Goal: Find specific page/section: Find specific page/section

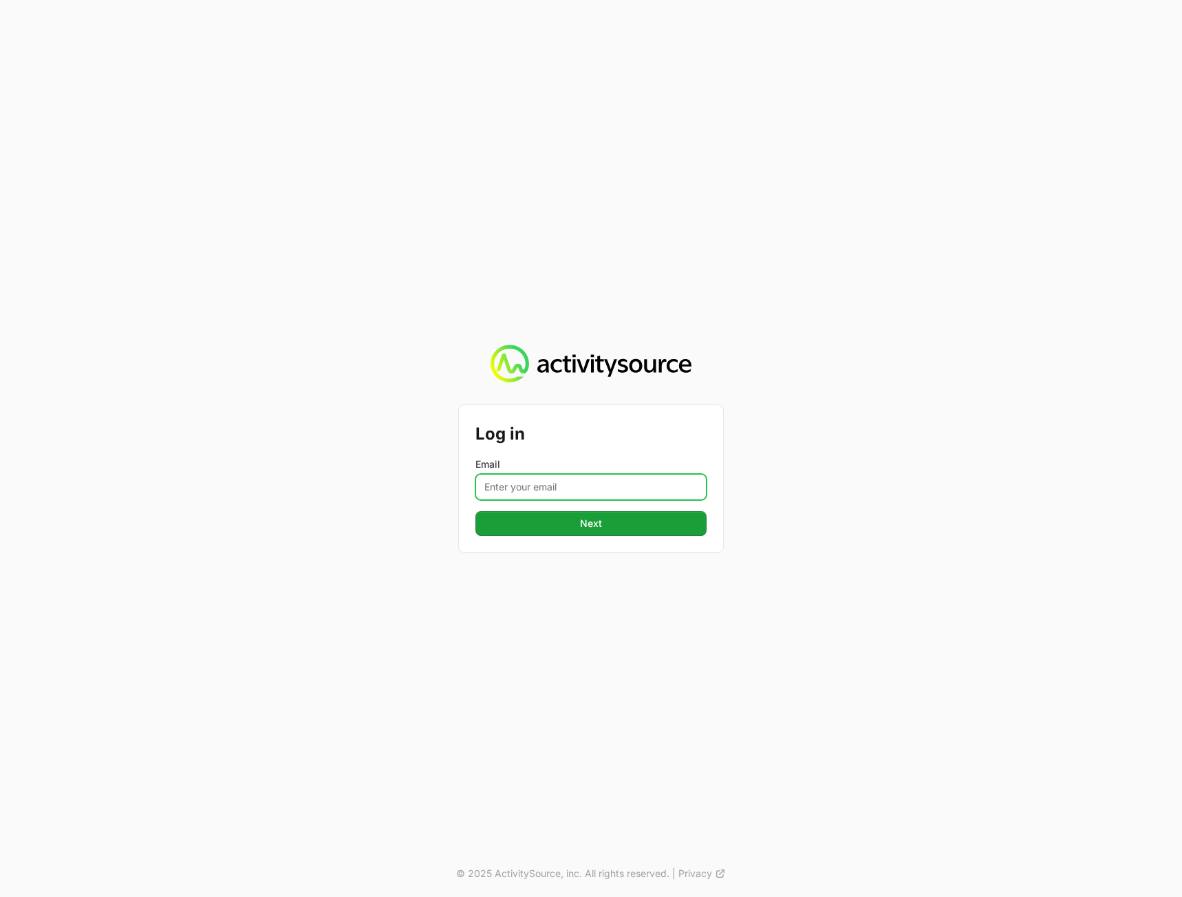
click at [589, 490] on input "Email" at bounding box center [590, 487] width 231 height 26
type input "[PERSON_NAME][EMAIL_ADDRESS][DOMAIN_NAME]"
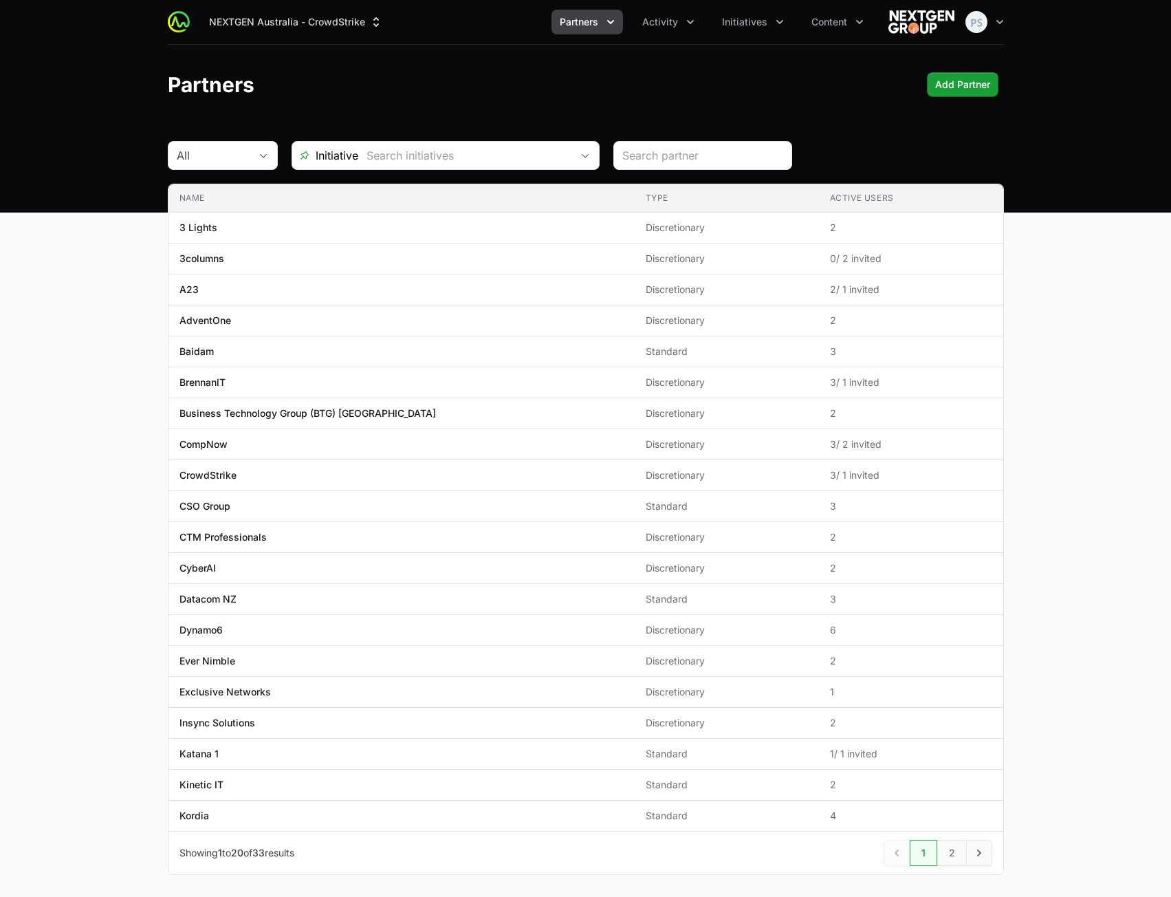
click at [467, 98] on header "Partners Add Partner Add Partner" at bounding box center [585, 85] width 1171 height 80
click at [354, 31] on button "NEXTGEN Australia - CrowdStrike" at bounding box center [296, 22] width 190 height 25
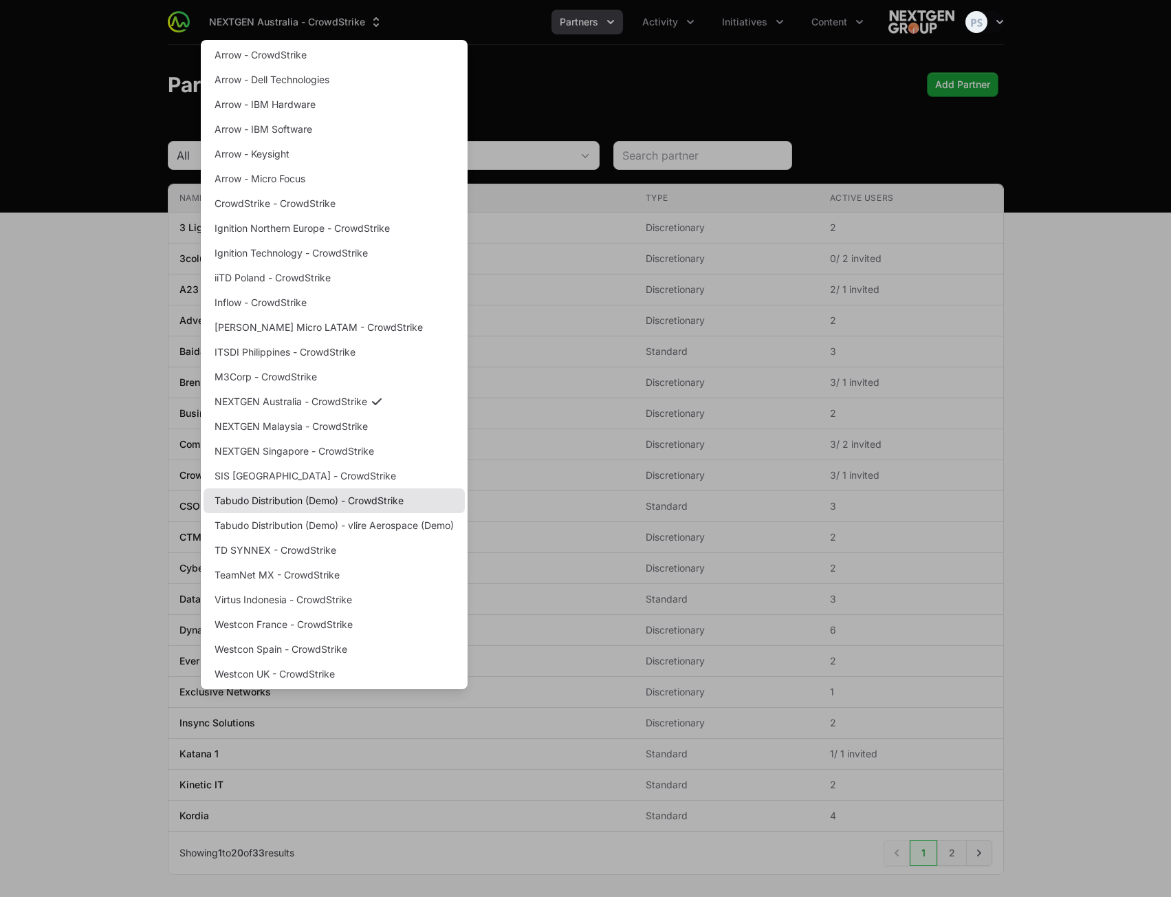
click at [320, 501] on link "Tabudo Distribution (Demo) - CrowdStrike" at bounding box center [334, 500] width 261 height 25
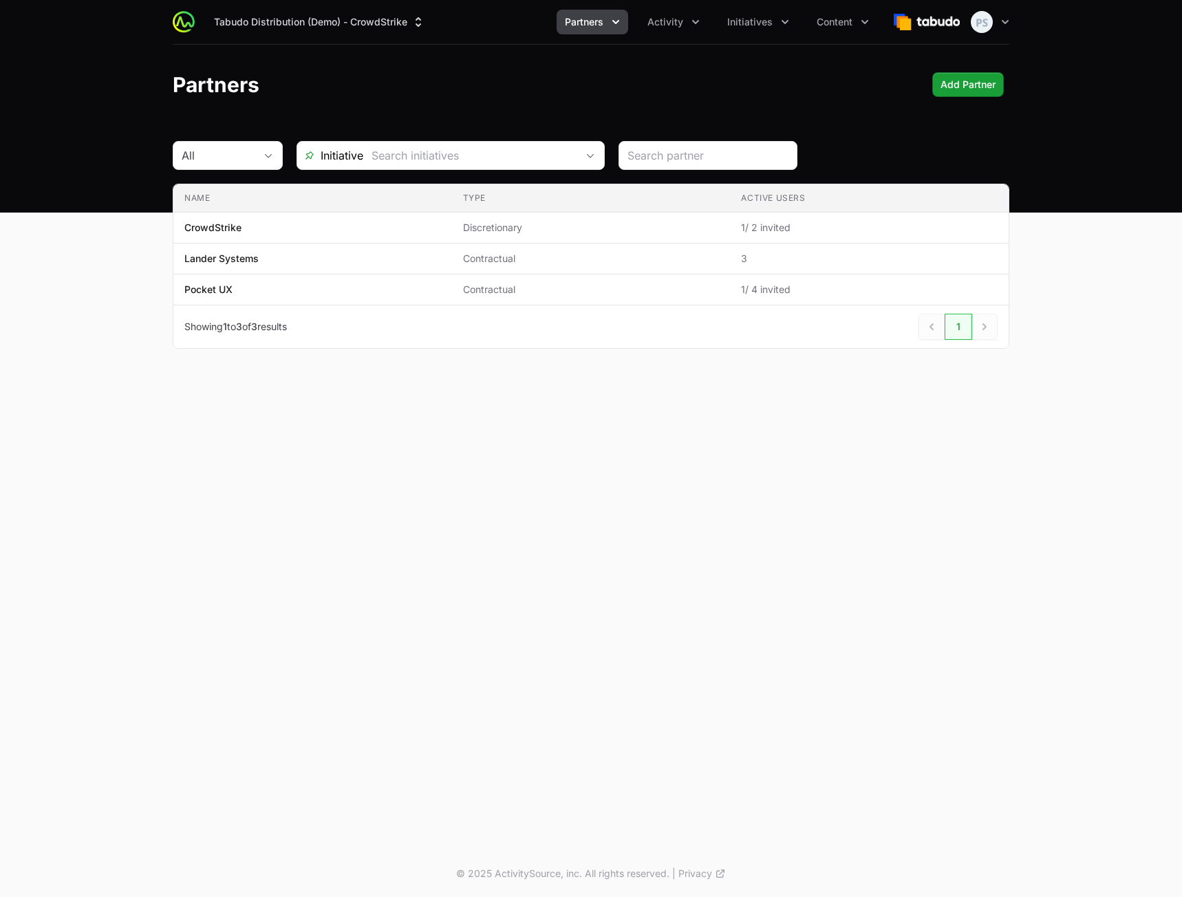
click at [263, 552] on div "Tabudo Distribution (Demo) - CrowdStrike Partners Activity Initiatives Content …" at bounding box center [591, 425] width 1182 height 850
click at [273, 770] on div "Tabudo Distribution (Demo) - CrowdStrike Partners Activity Initiatives Content …" at bounding box center [591, 425] width 1182 height 850
click at [329, 28] on button "Tabudo Distribution (Demo) - CrowdStrike" at bounding box center [320, 22] width 228 height 25
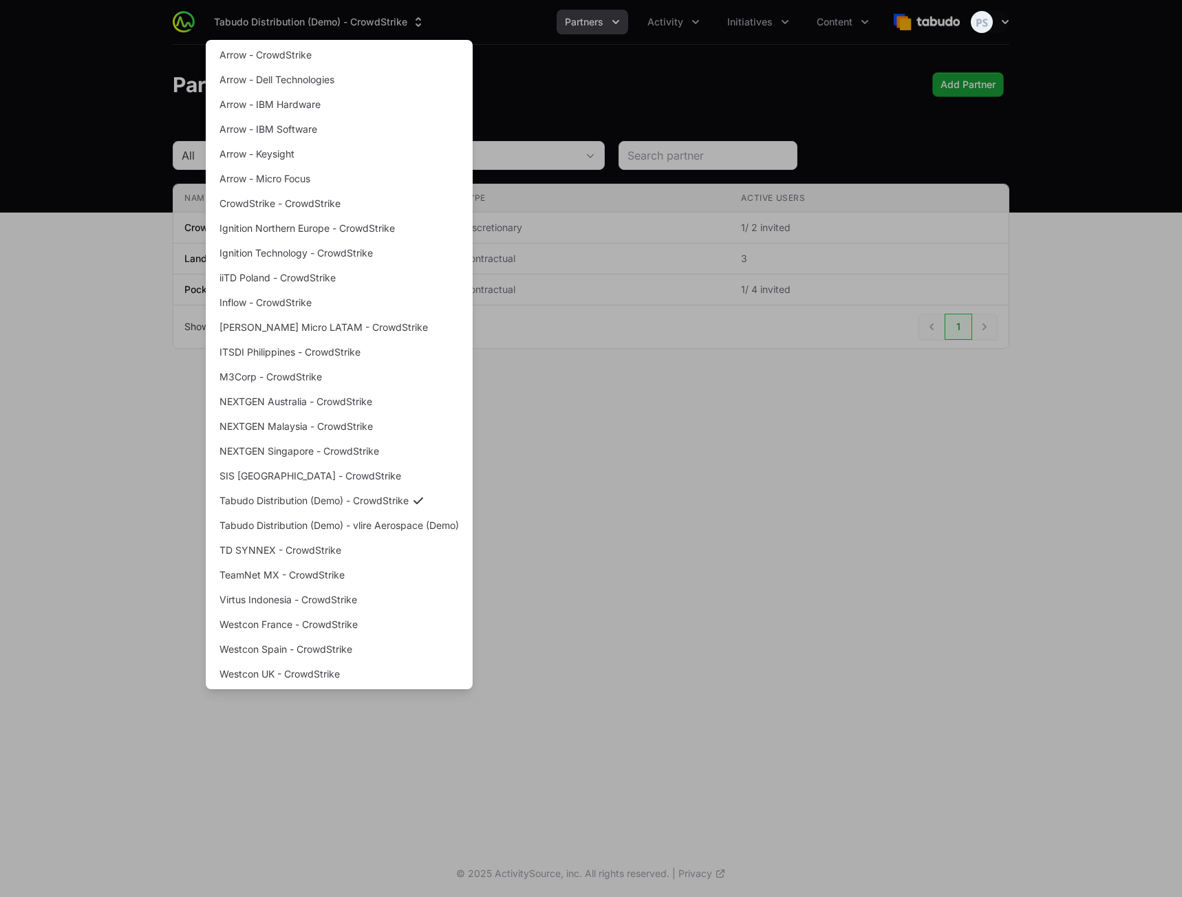
click at [725, 483] on div "Supplier switch menu" at bounding box center [591, 448] width 1182 height 897
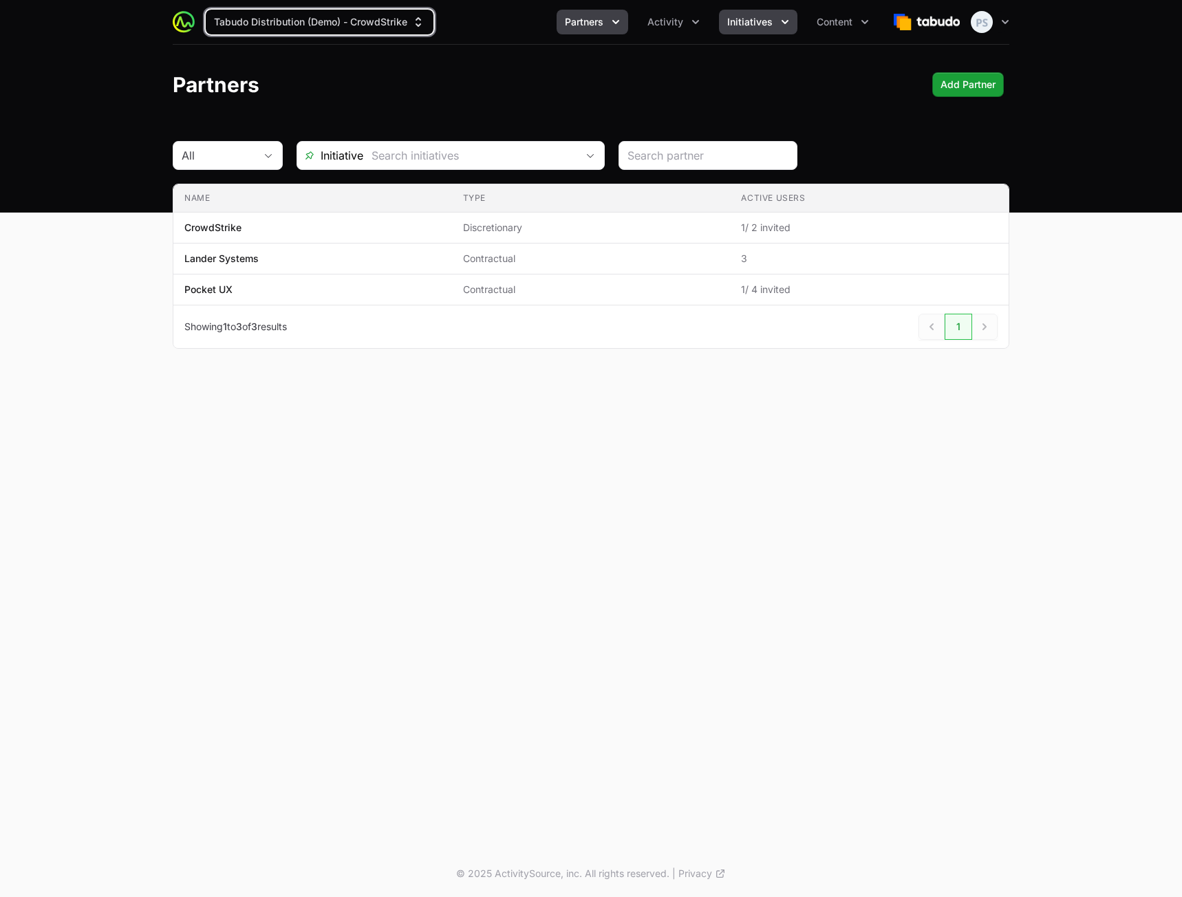
click at [741, 20] on span "Initiatives" at bounding box center [749, 22] width 45 height 14
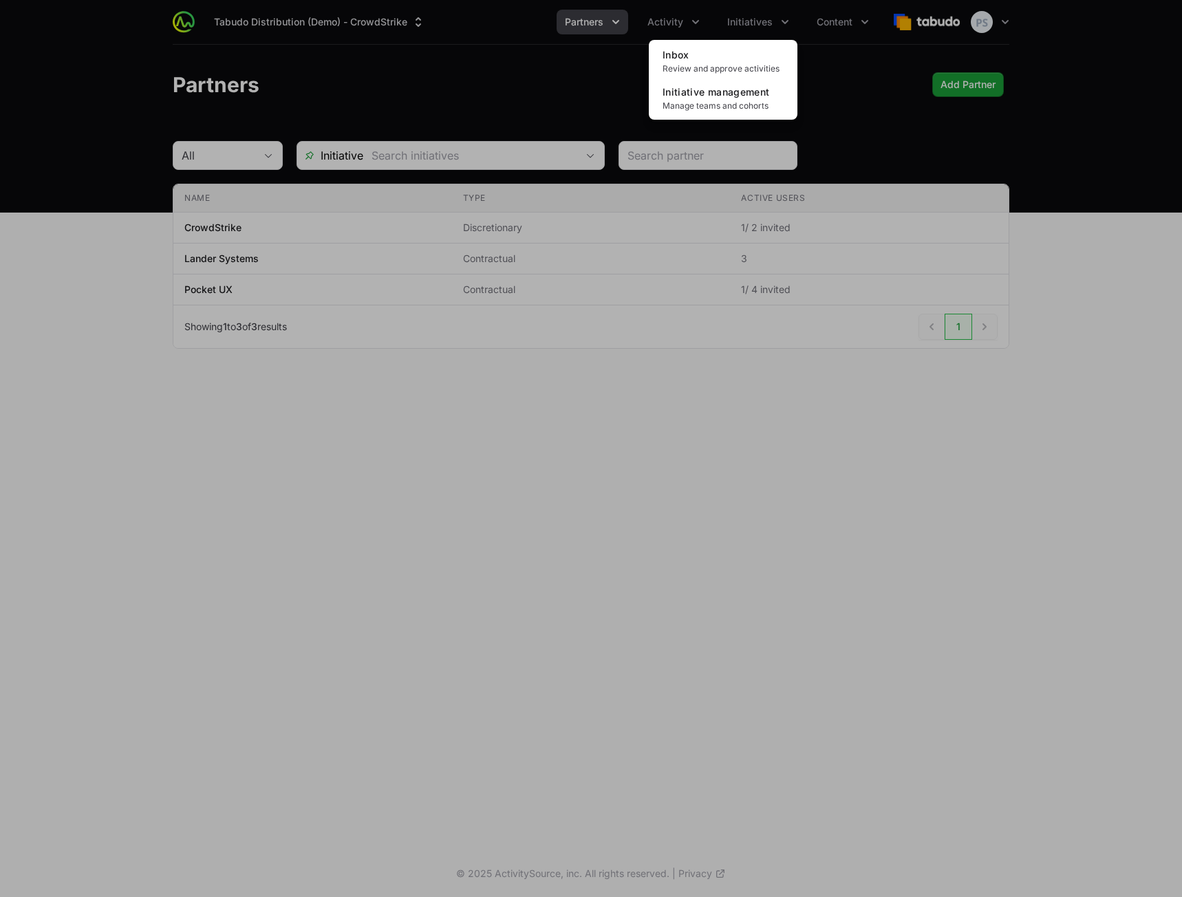
click at [666, 22] on div "Initiatives menu" at bounding box center [591, 448] width 1182 height 897
click at [666, 22] on span "Activity" at bounding box center [665, 22] width 36 height 14
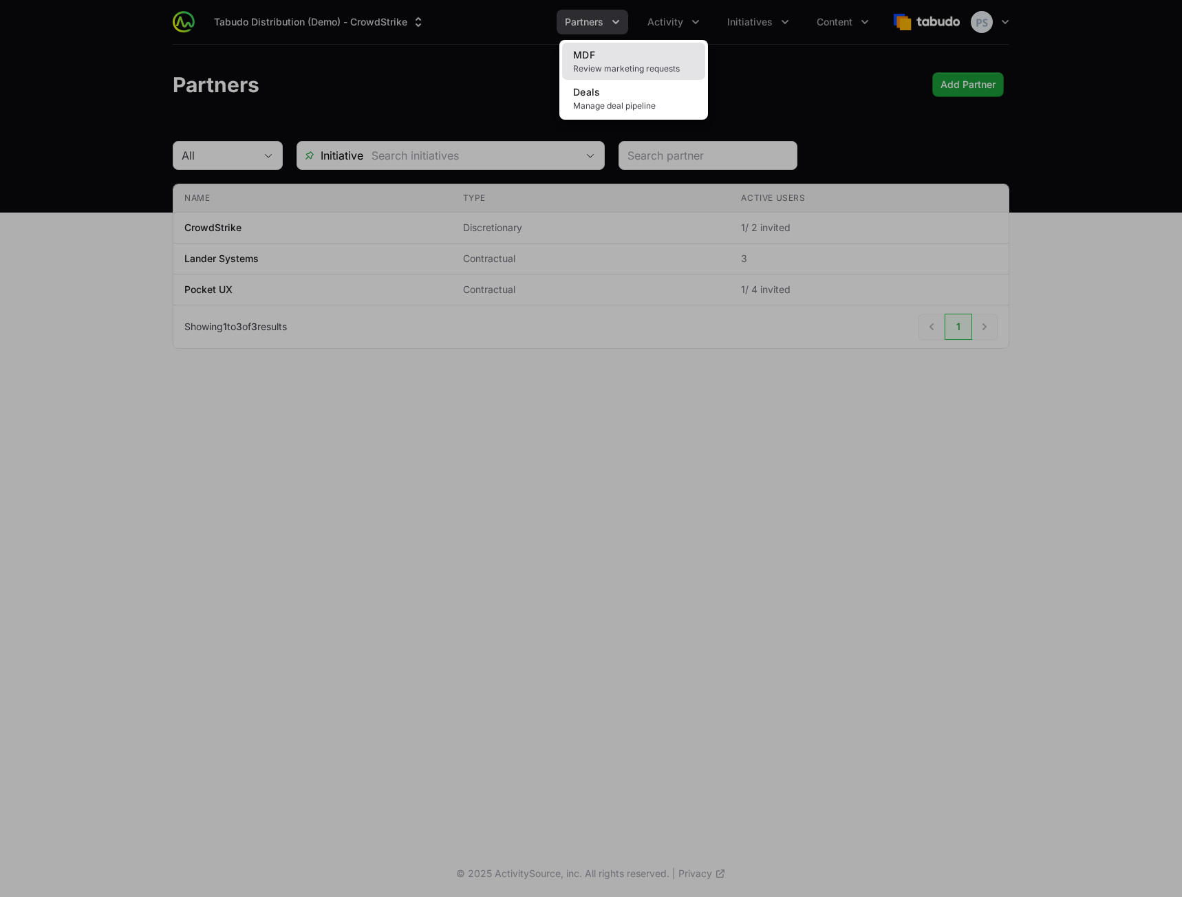
click at [624, 67] on span "Review marketing requests" at bounding box center [633, 68] width 121 height 11
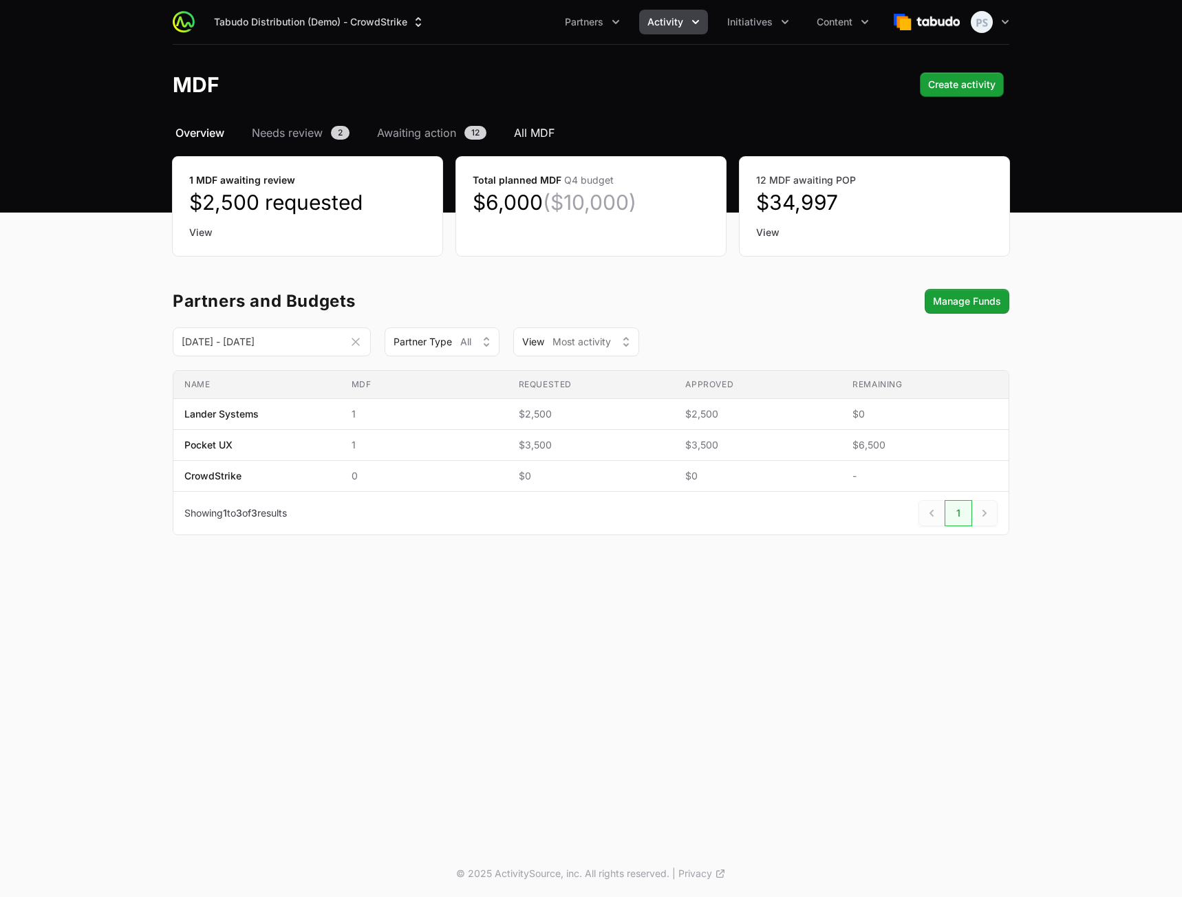
click at [538, 134] on span "All MDF" at bounding box center [534, 132] width 41 height 17
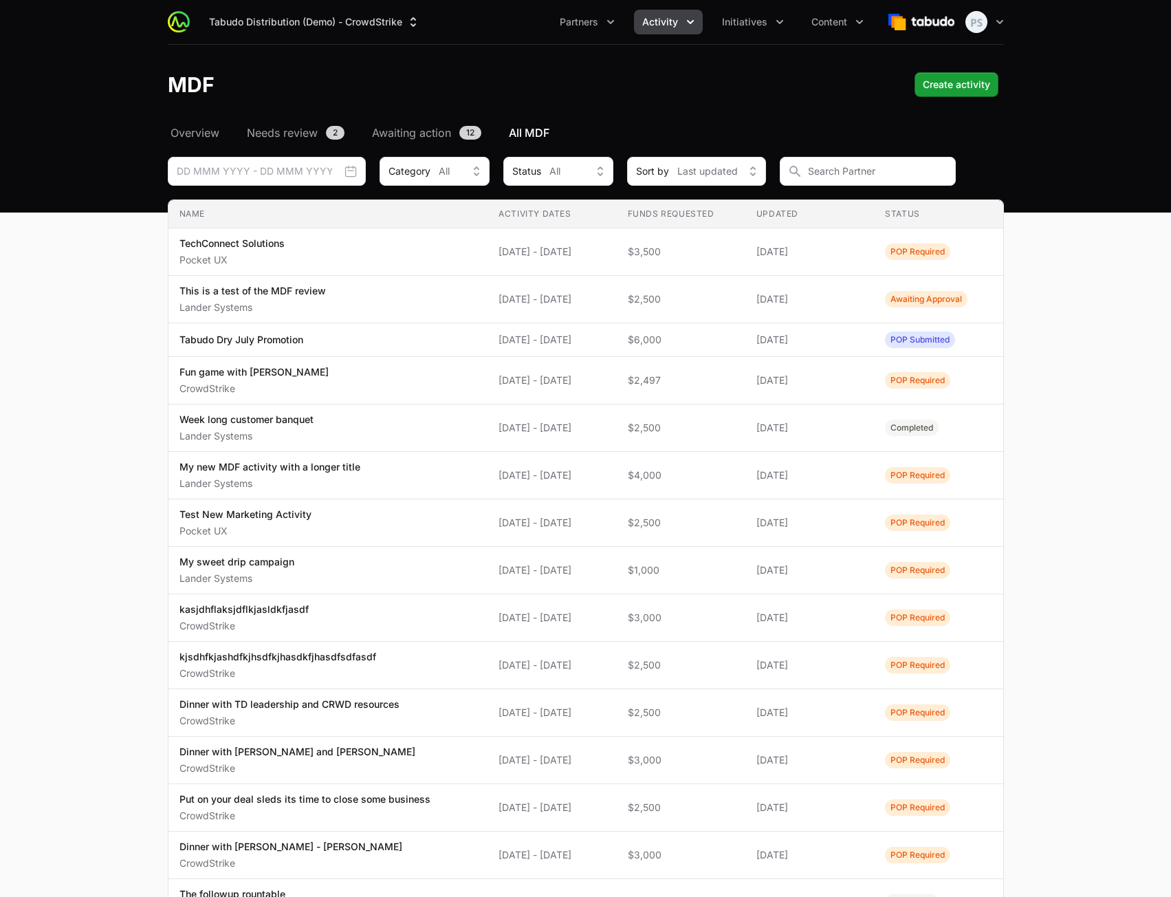
click at [1050, 240] on main "Select a tab Overview Needs review Awaiting action All MDF Overview Needs revie…" at bounding box center [585, 587] width 1171 height 926
click at [314, 20] on button "Tabudo Distribution (Demo) - CrowdStrike" at bounding box center [315, 22] width 228 height 25
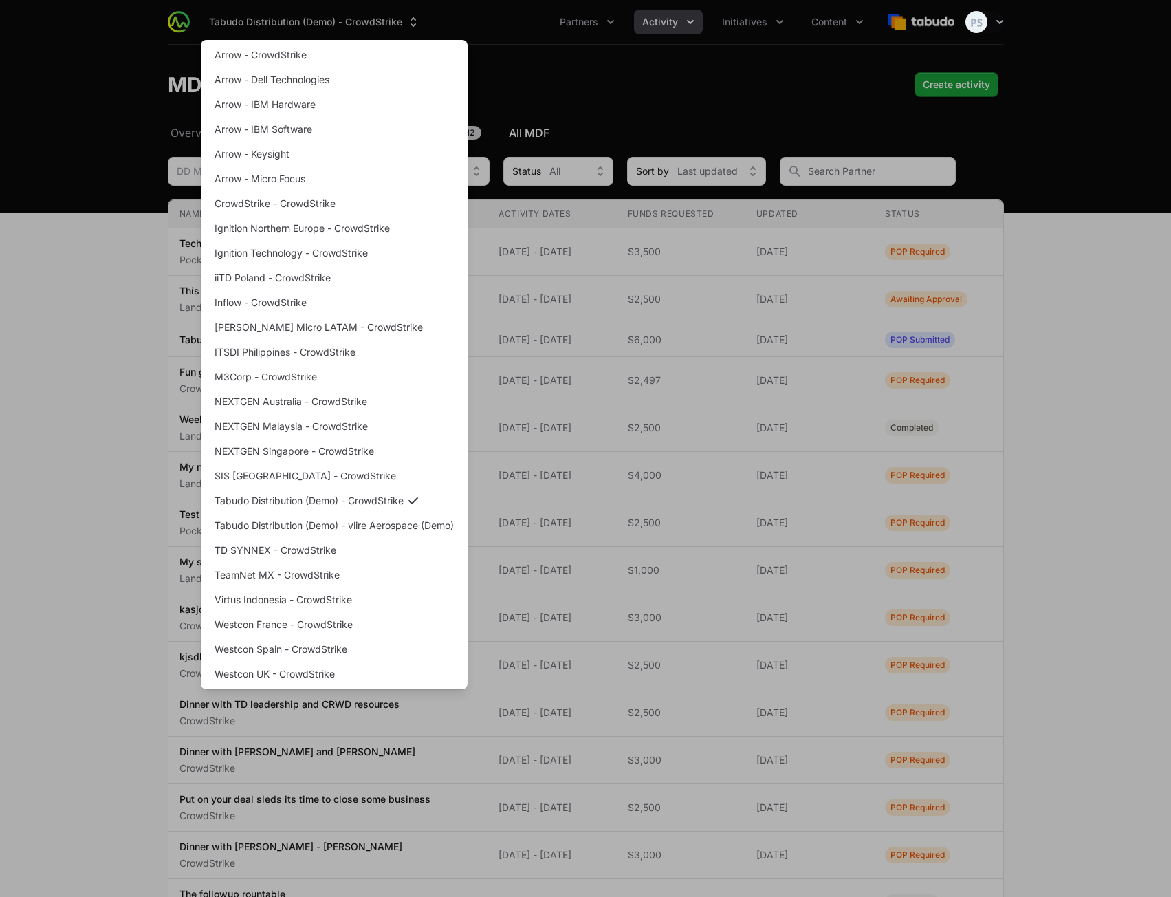
click at [1126, 294] on div "Supplier switch menu" at bounding box center [585, 448] width 1171 height 897
